Goal: Navigation & Orientation: Find specific page/section

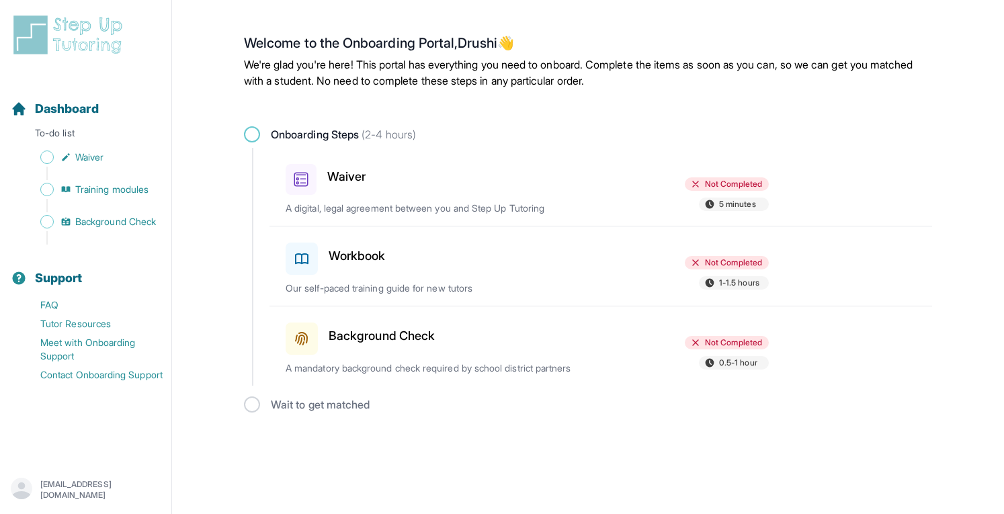
click at [304, 258] on icon at bounding box center [302, 259] width 16 height 16
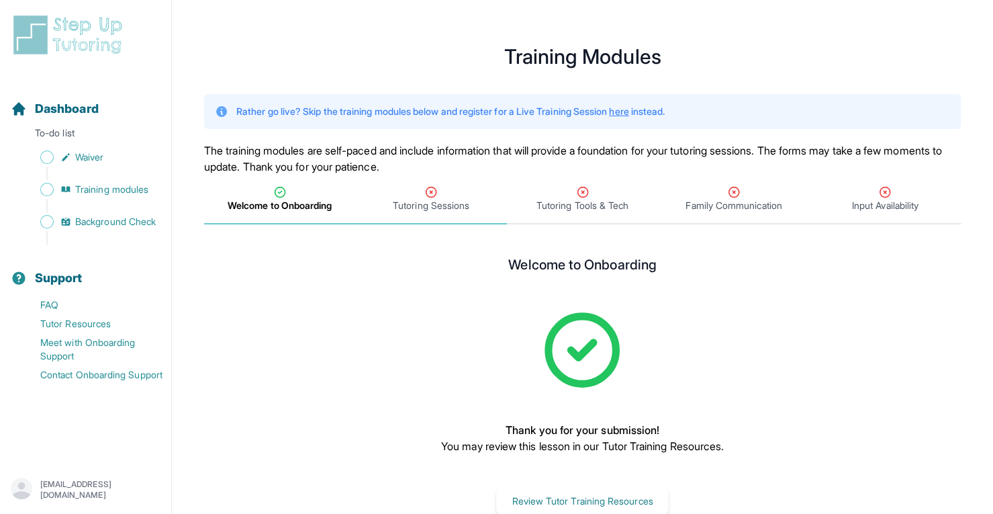
click at [418, 194] on div "Tutoring Sessions" at bounding box center [431, 198] width 146 height 27
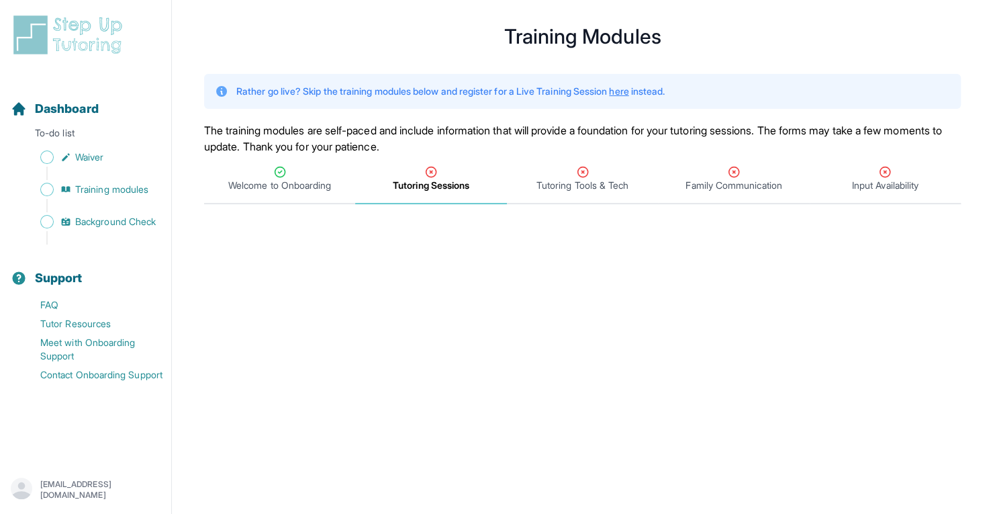
scroll to position [15, 0]
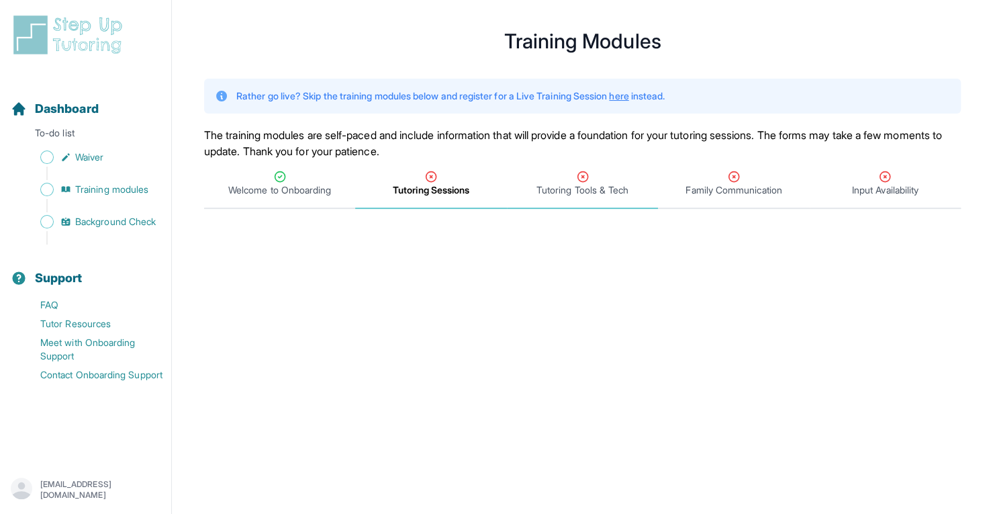
click at [566, 183] on span "Tutoring Tools & Tech" at bounding box center [583, 189] width 92 height 13
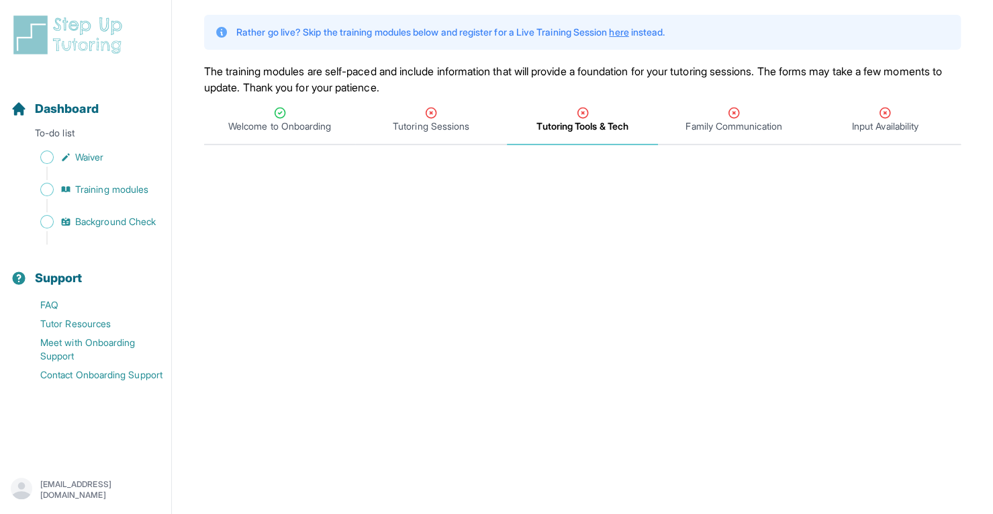
scroll to position [78, 0]
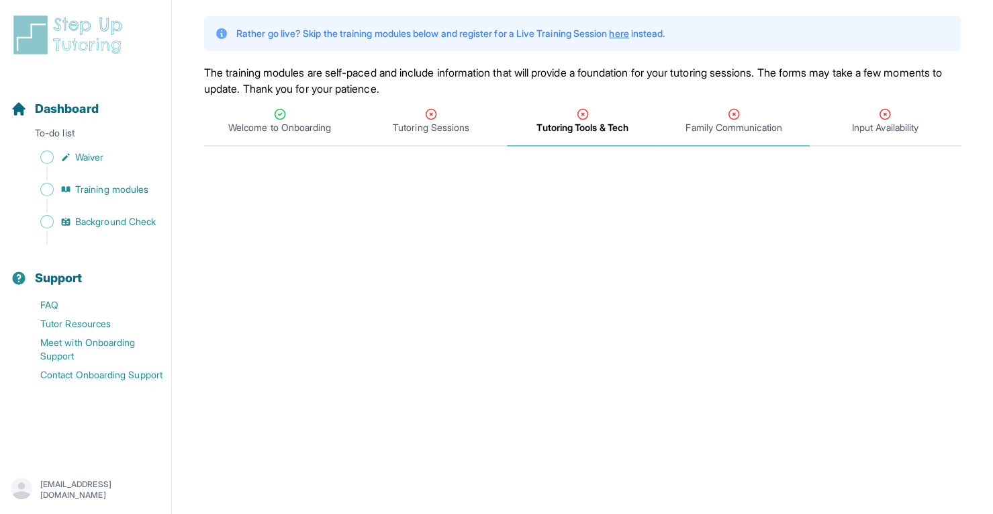
click at [742, 116] on div "Family Communication" at bounding box center [734, 120] width 146 height 27
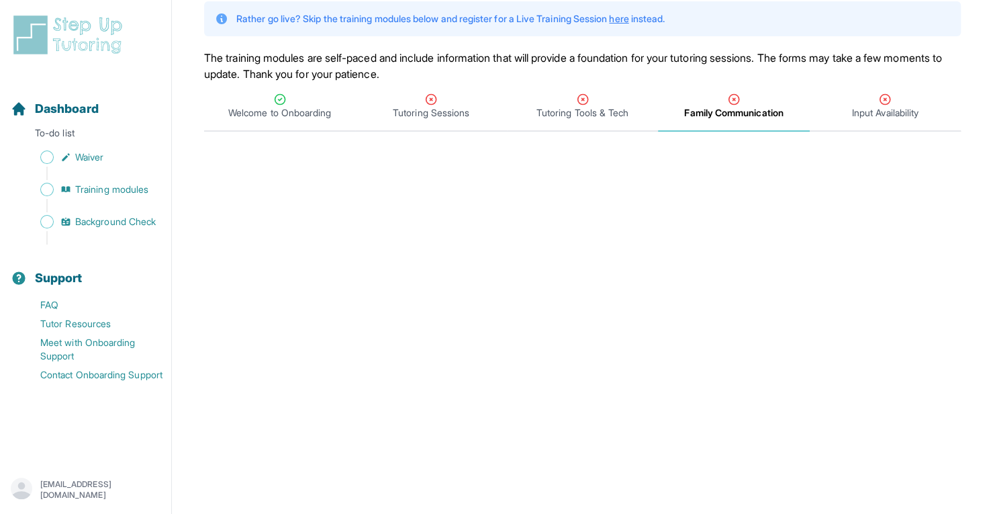
scroll to position [0, 0]
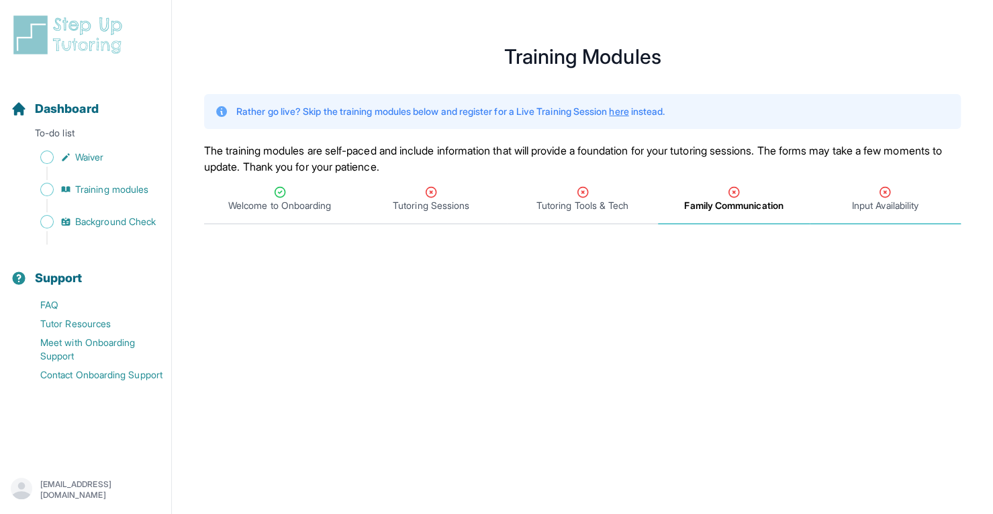
click at [879, 197] on icon "Tabs" at bounding box center [885, 191] width 13 height 13
click at [86, 159] on span "Waiver" at bounding box center [89, 156] width 28 height 13
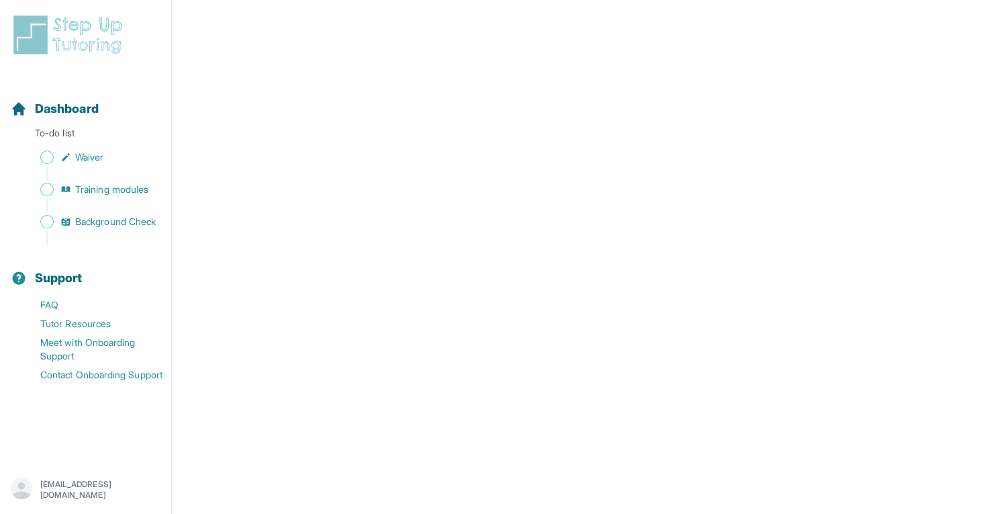
scroll to position [1830, 0]
click at [107, 184] on span "Training modules" at bounding box center [111, 189] width 73 height 13
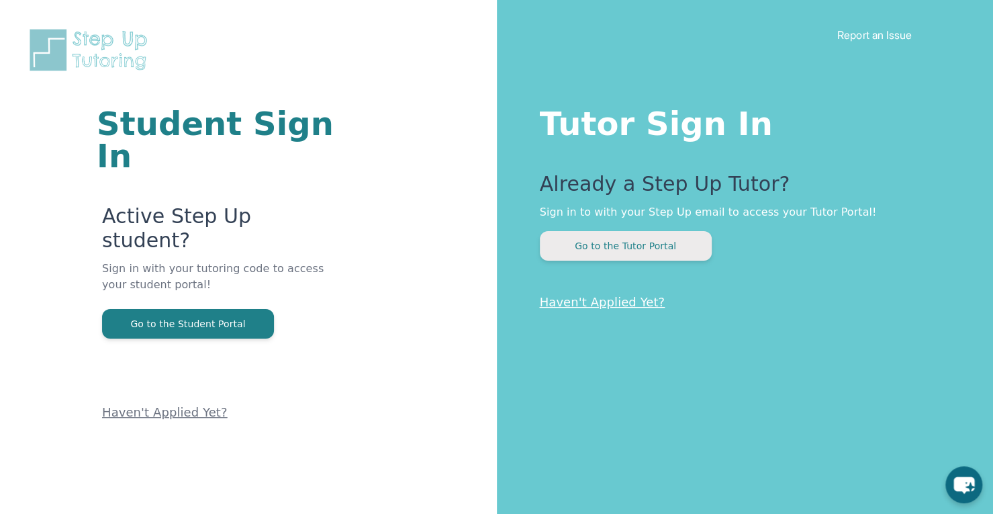
click at [593, 248] on button "Go to the Tutor Portal" at bounding box center [626, 246] width 172 height 30
